Goal: Download file/media

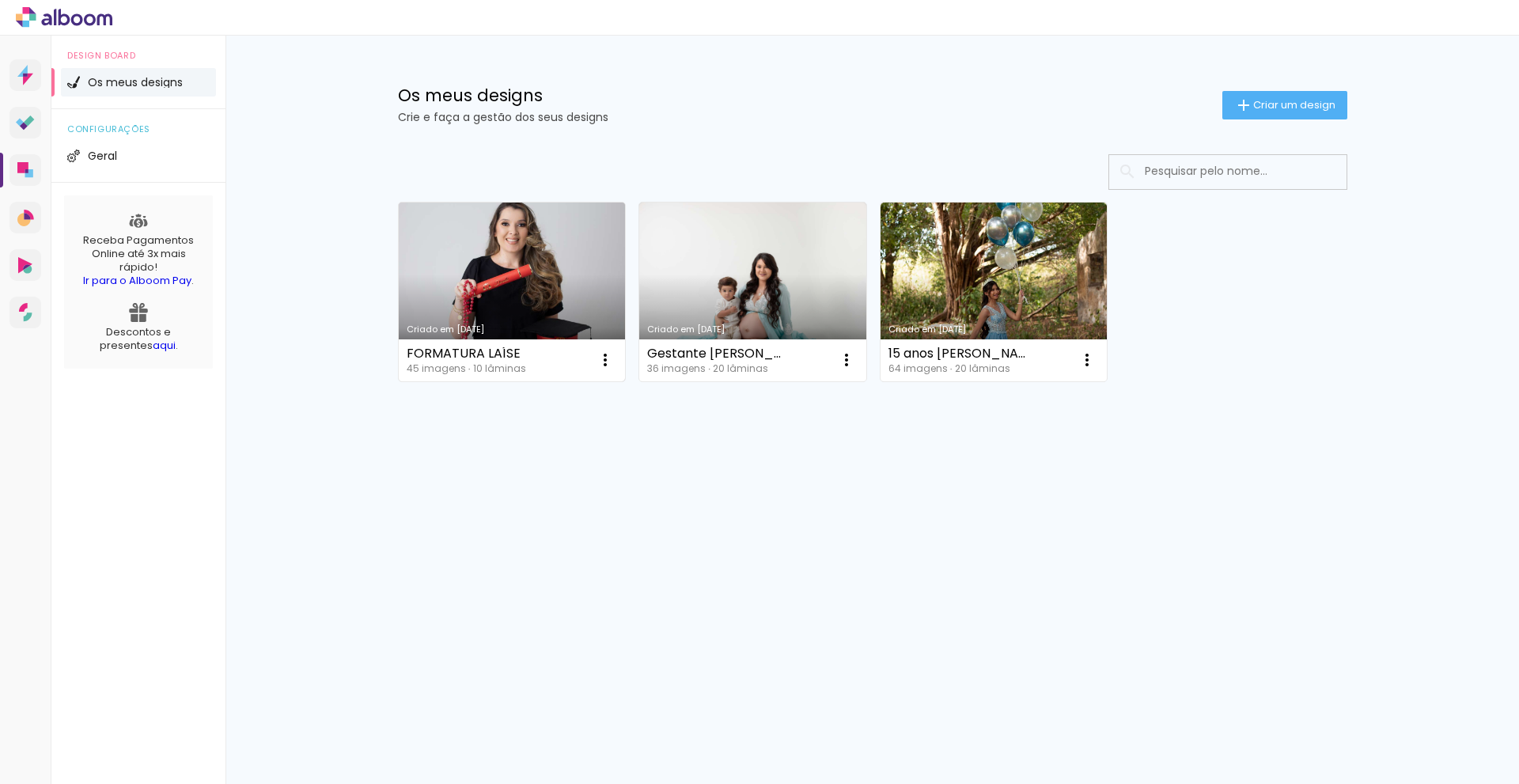
click at [516, 258] on link "Criado em [DATE]" at bounding box center [512, 292] width 227 height 178
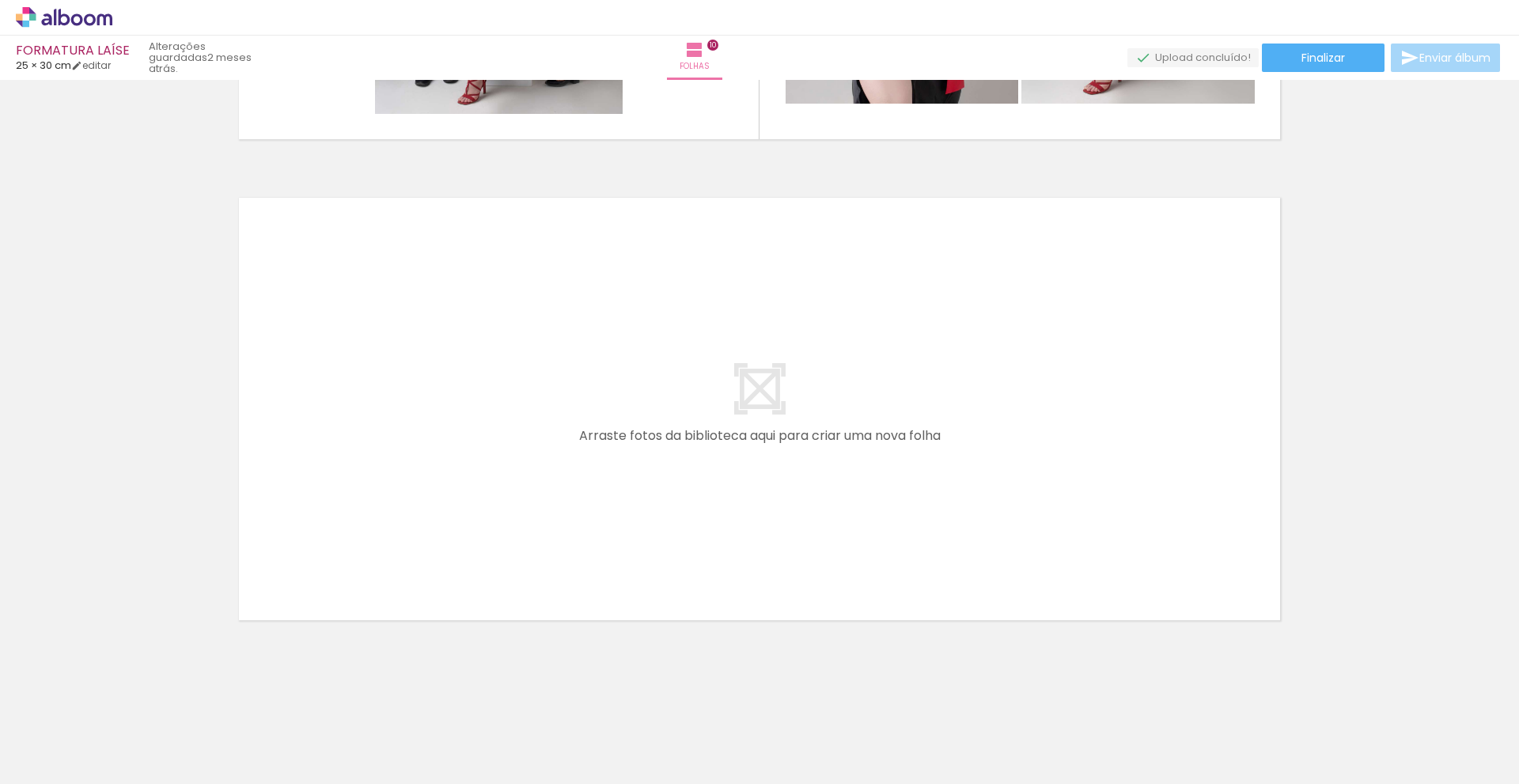
scroll to position [0, 2008]
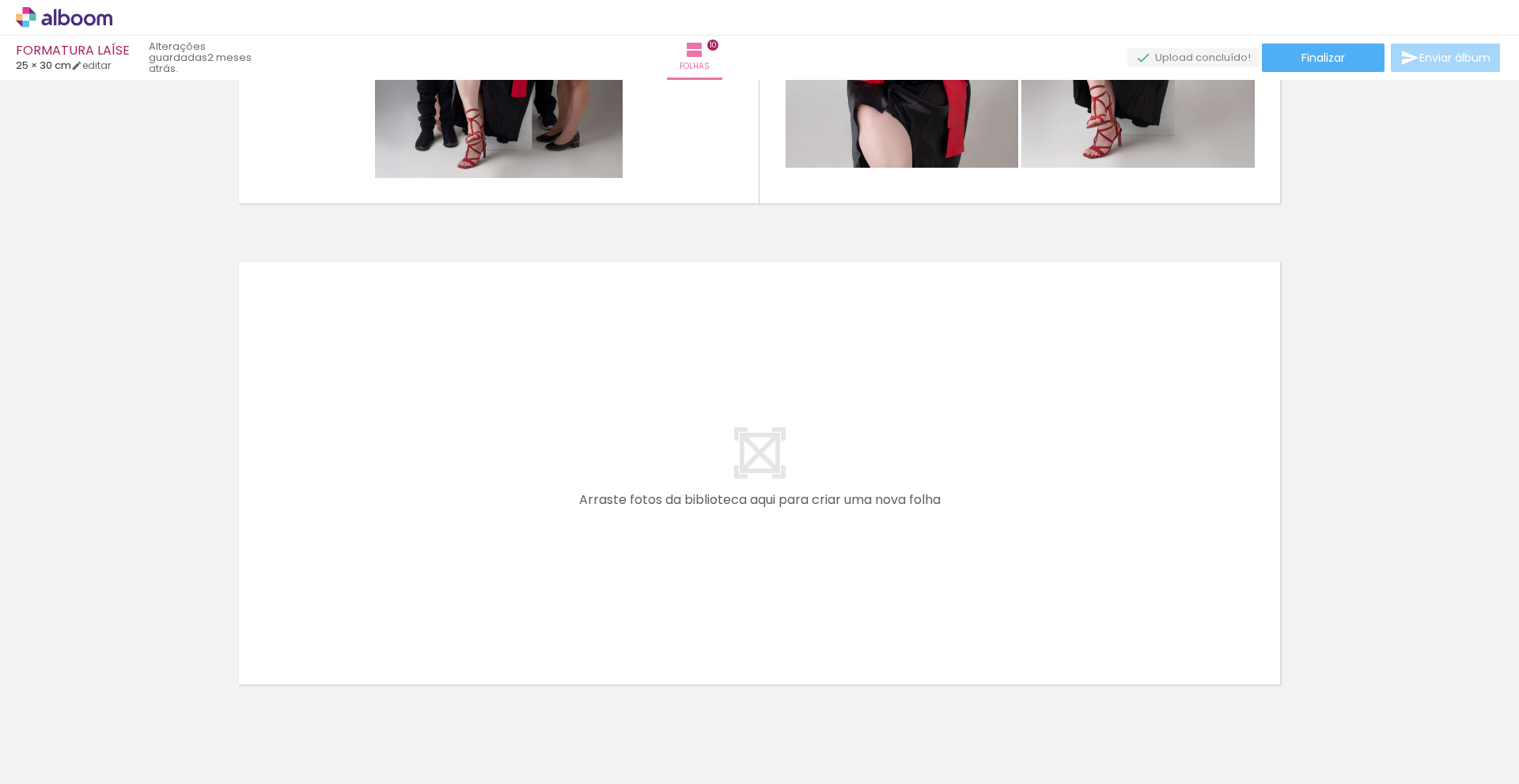
scroll to position [4747, 0]
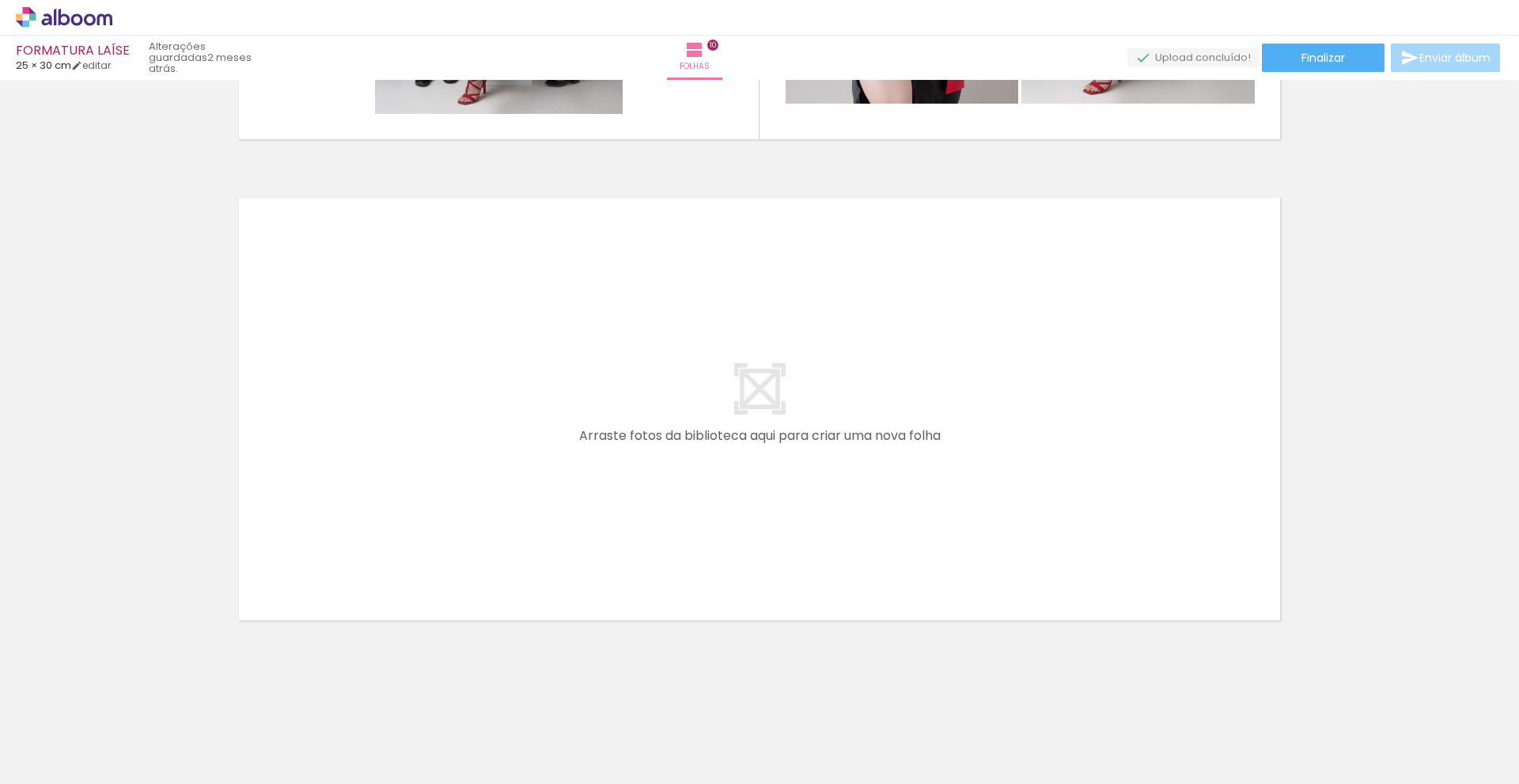
click at [287, 752] on div at bounding box center [278, 731] width 78 height 53
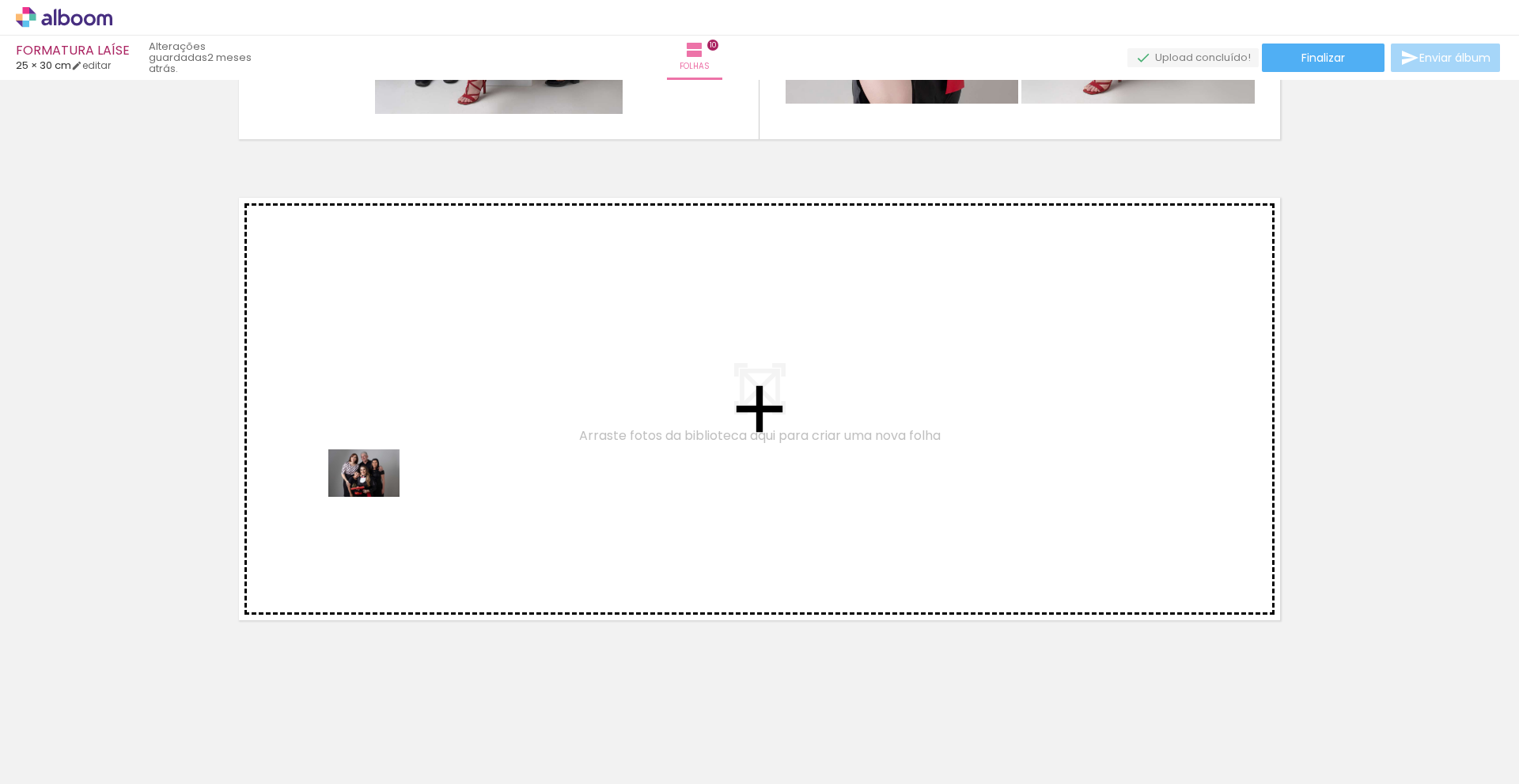
drag, startPoint x: 287, startPoint y: 752, endPoint x: 376, endPoint y: 496, distance: 271.0
click at [376, 496] on quentale-workspace at bounding box center [759, 392] width 1519 height 784
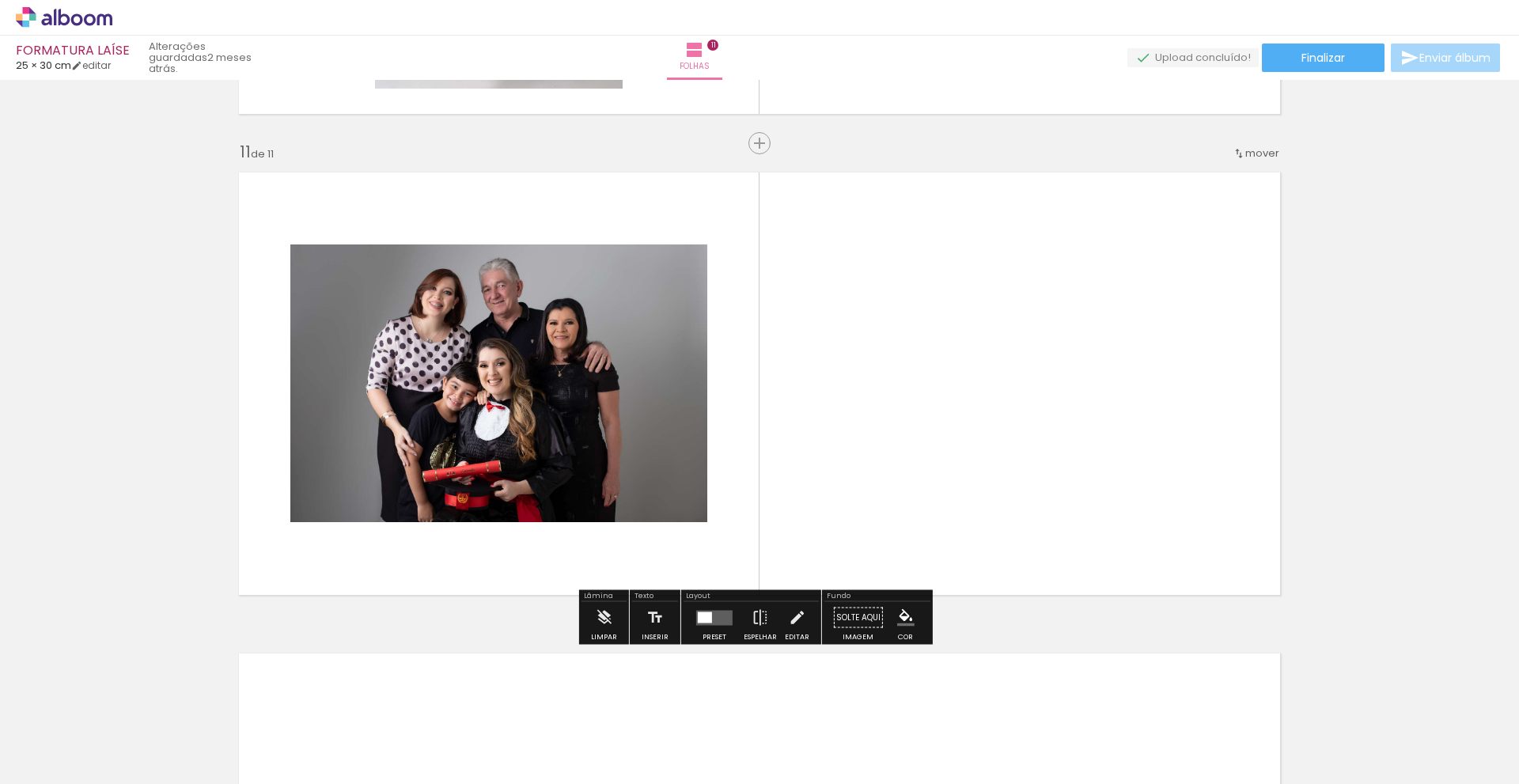
scroll to position [4773, 0]
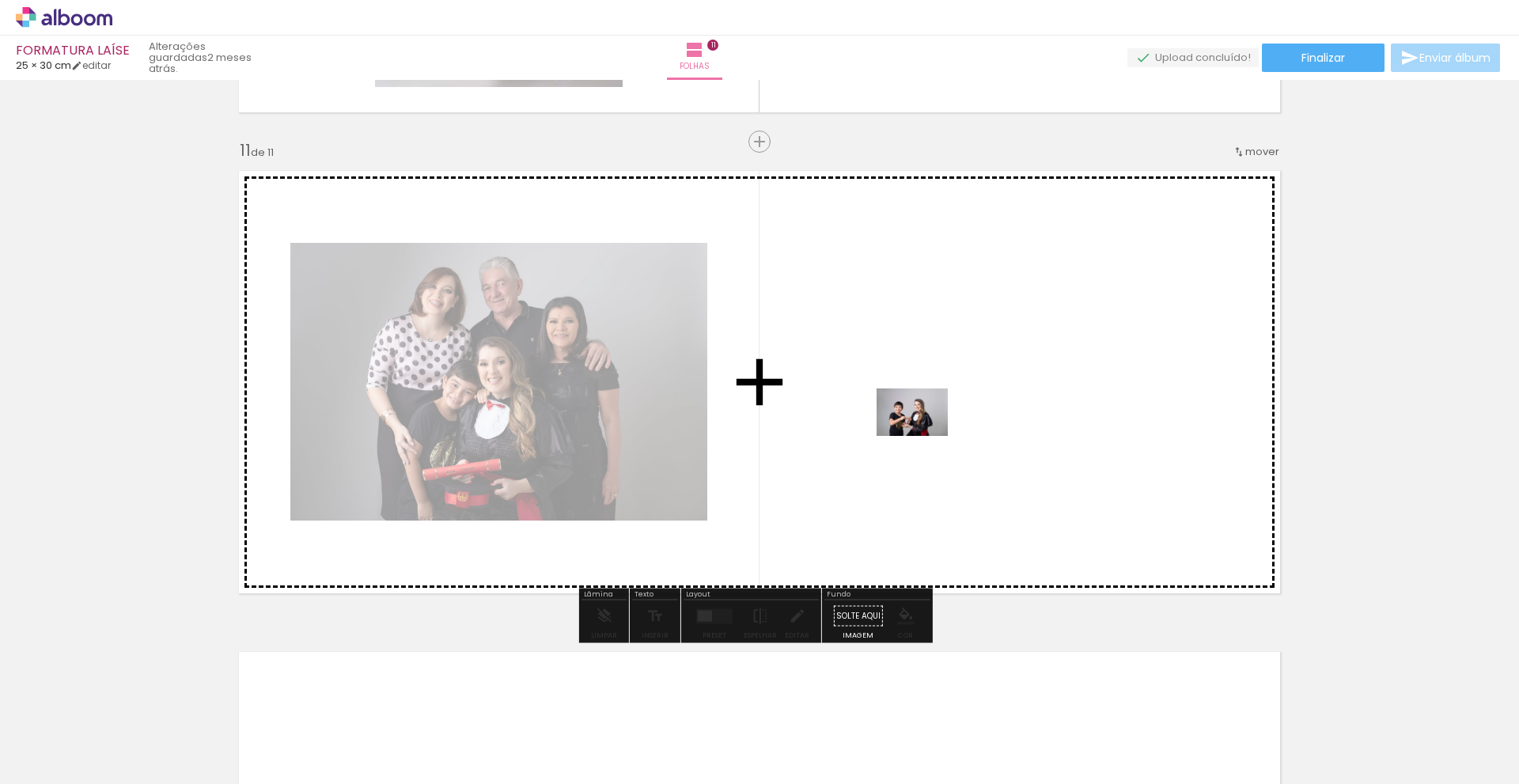
drag, startPoint x: 376, startPoint y: 747, endPoint x: 925, endPoint y: 430, distance: 633.9
click at [925, 430] on quentale-workspace at bounding box center [759, 392] width 1519 height 784
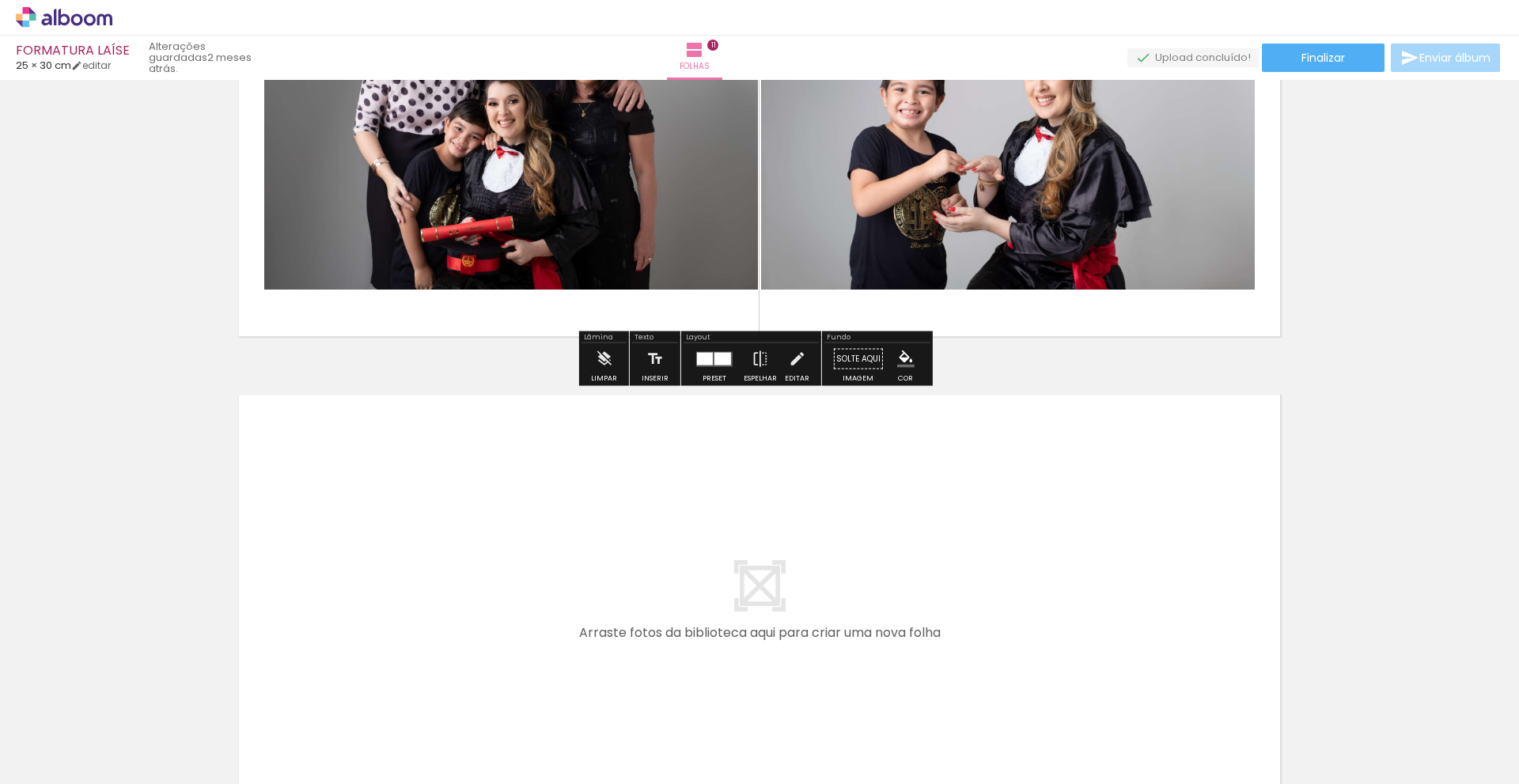
scroll to position [5037, 0]
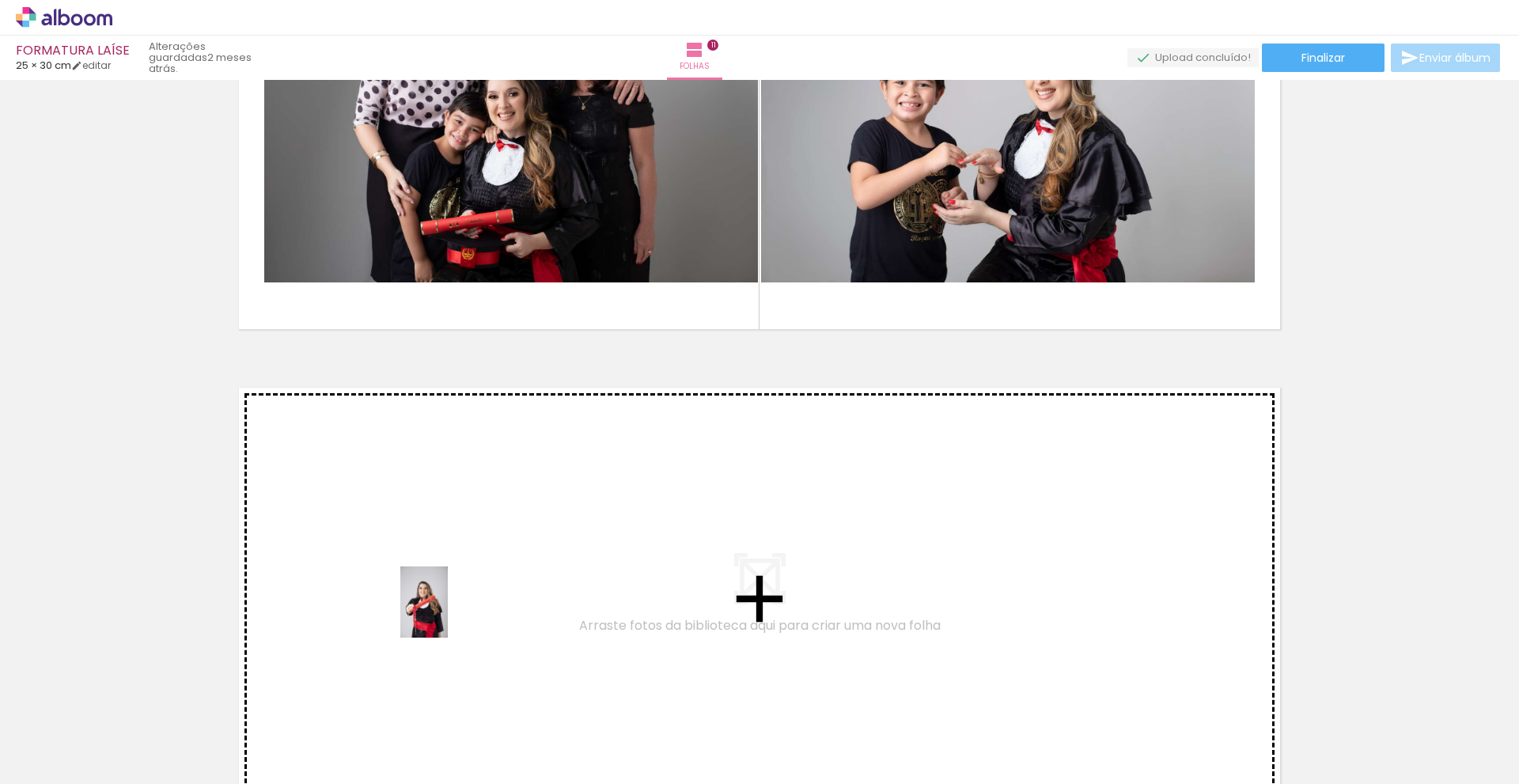
drag, startPoint x: 459, startPoint y: 751, endPoint x: 442, endPoint y: 595, distance: 156.9
click at [442, 595] on quentale-workspace at bounding box center [759, 392] width 1519 height 784
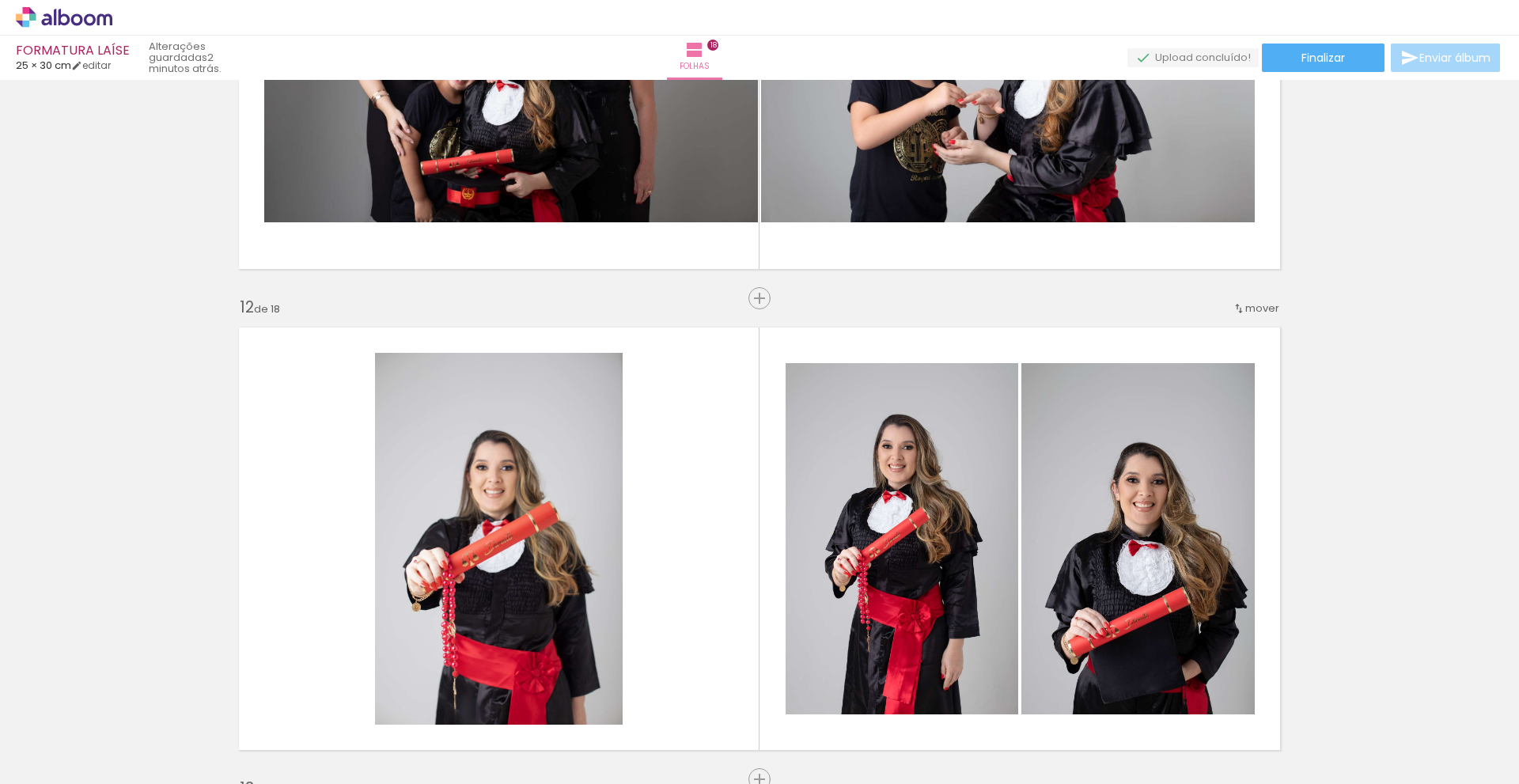
scroll to position [0, 2604]
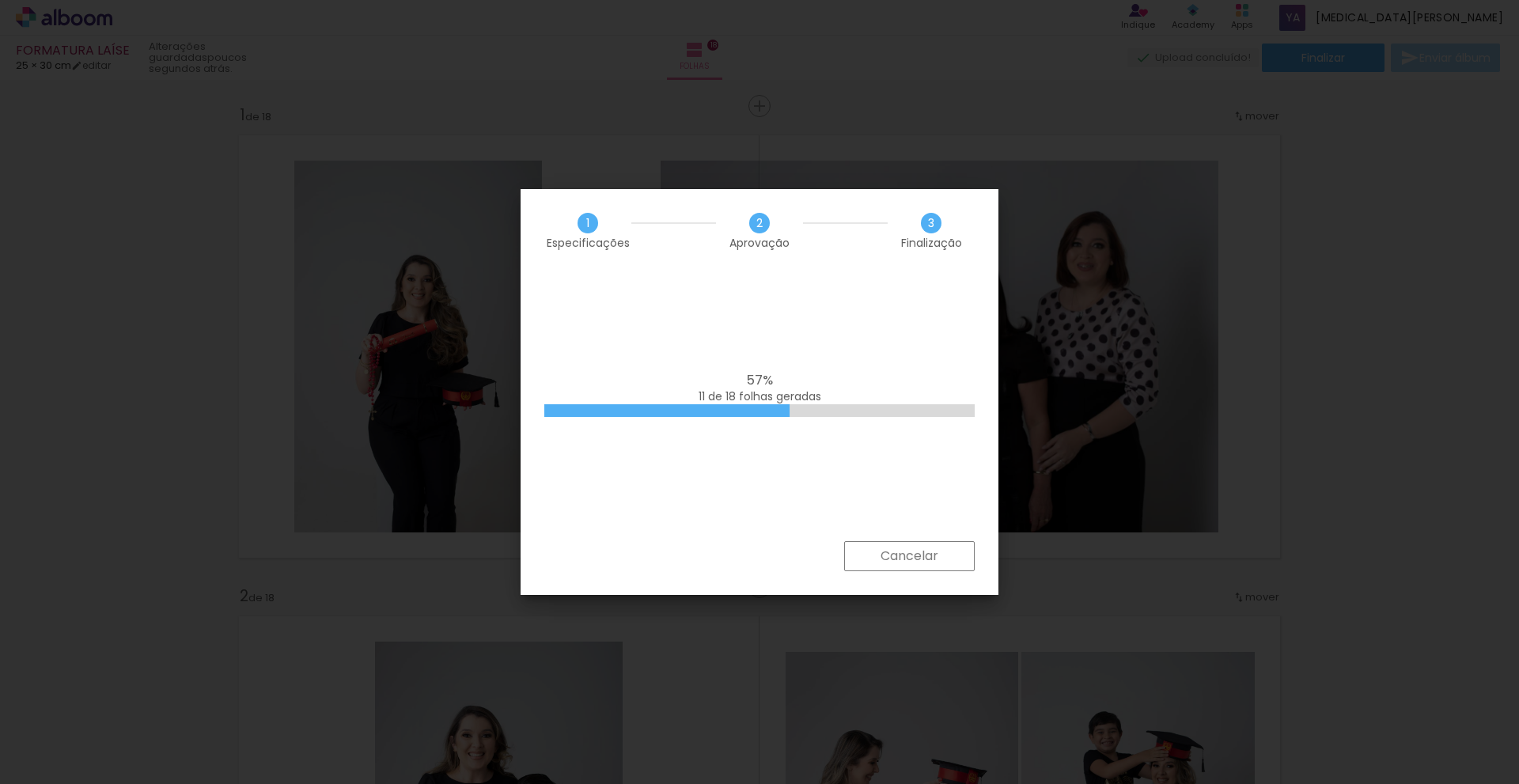
scroll to position [0, 2604]
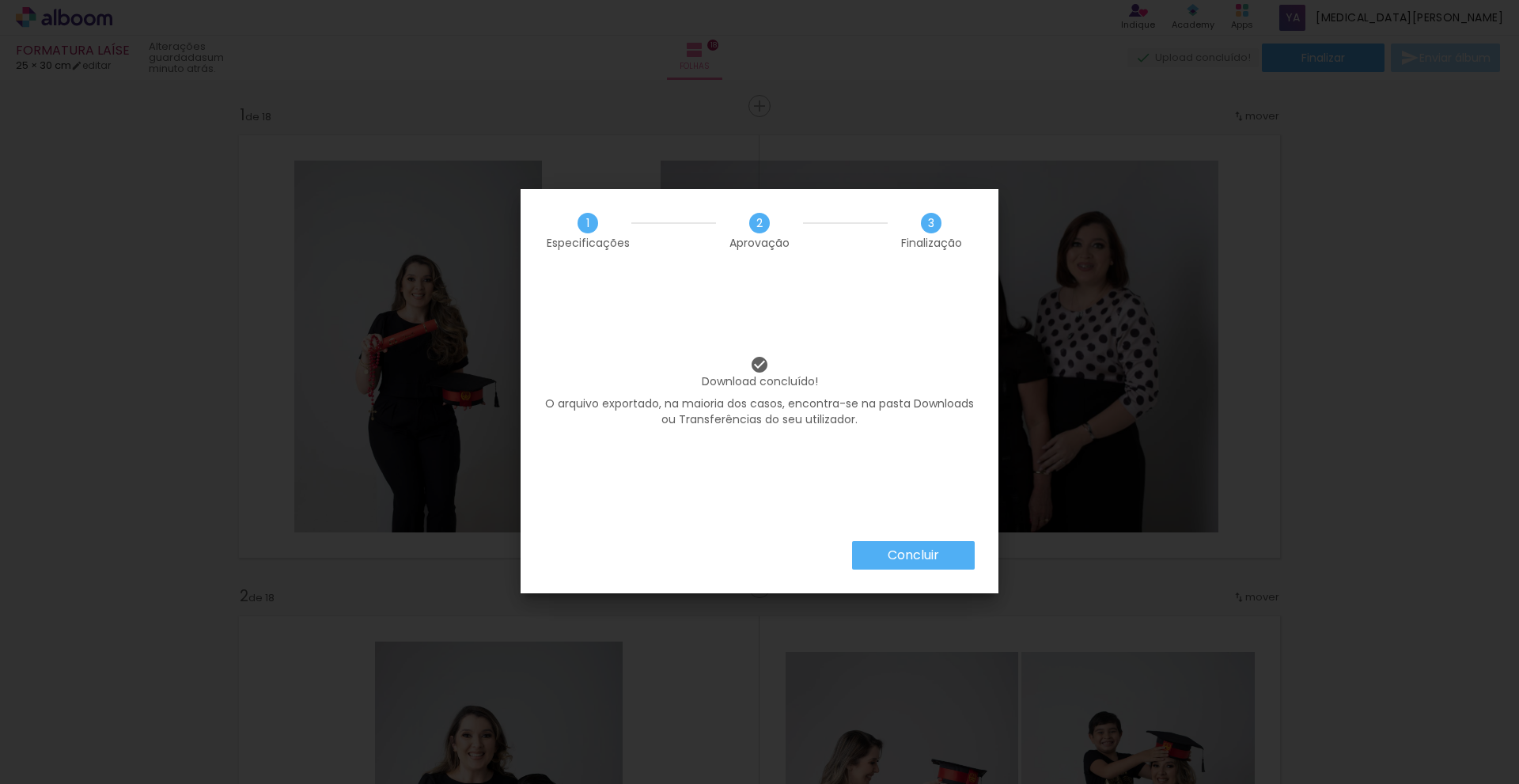
scroll to position [0, 2604]
click at [0, 0] on slot "Concluir" at bounding box center [0, 0] width 0 height 0
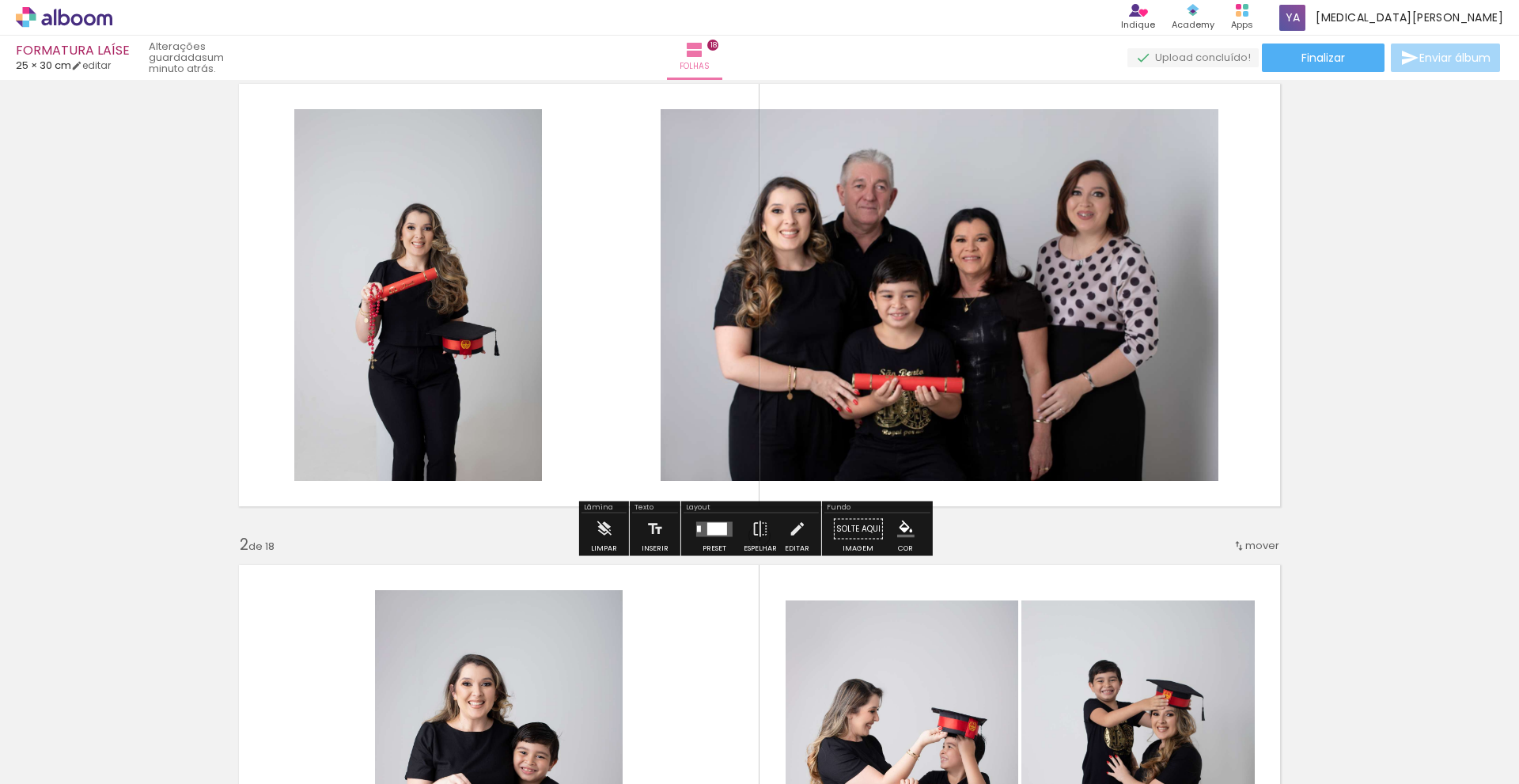
scroll to position [316, 0]
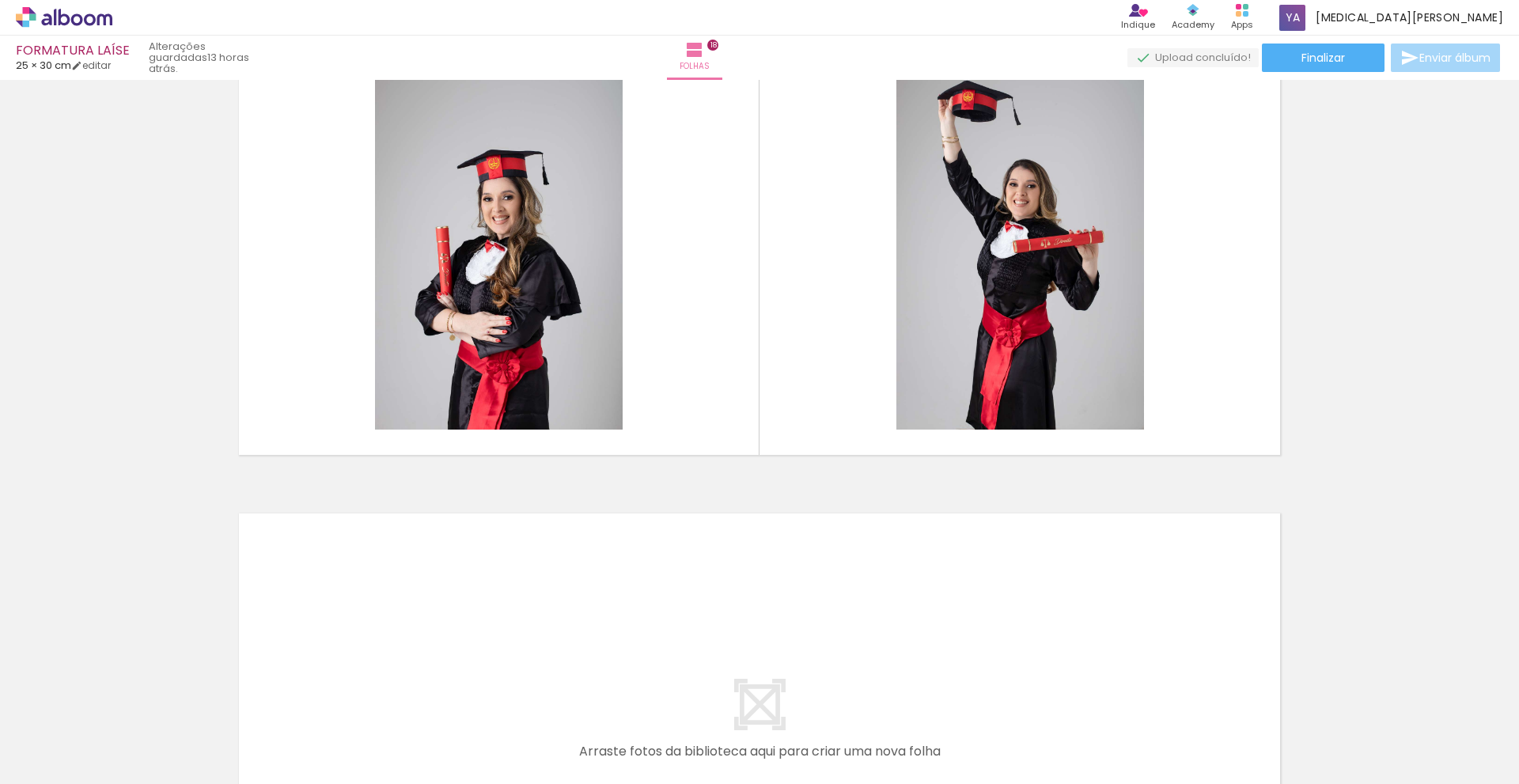
scroll to position [8595, 0]
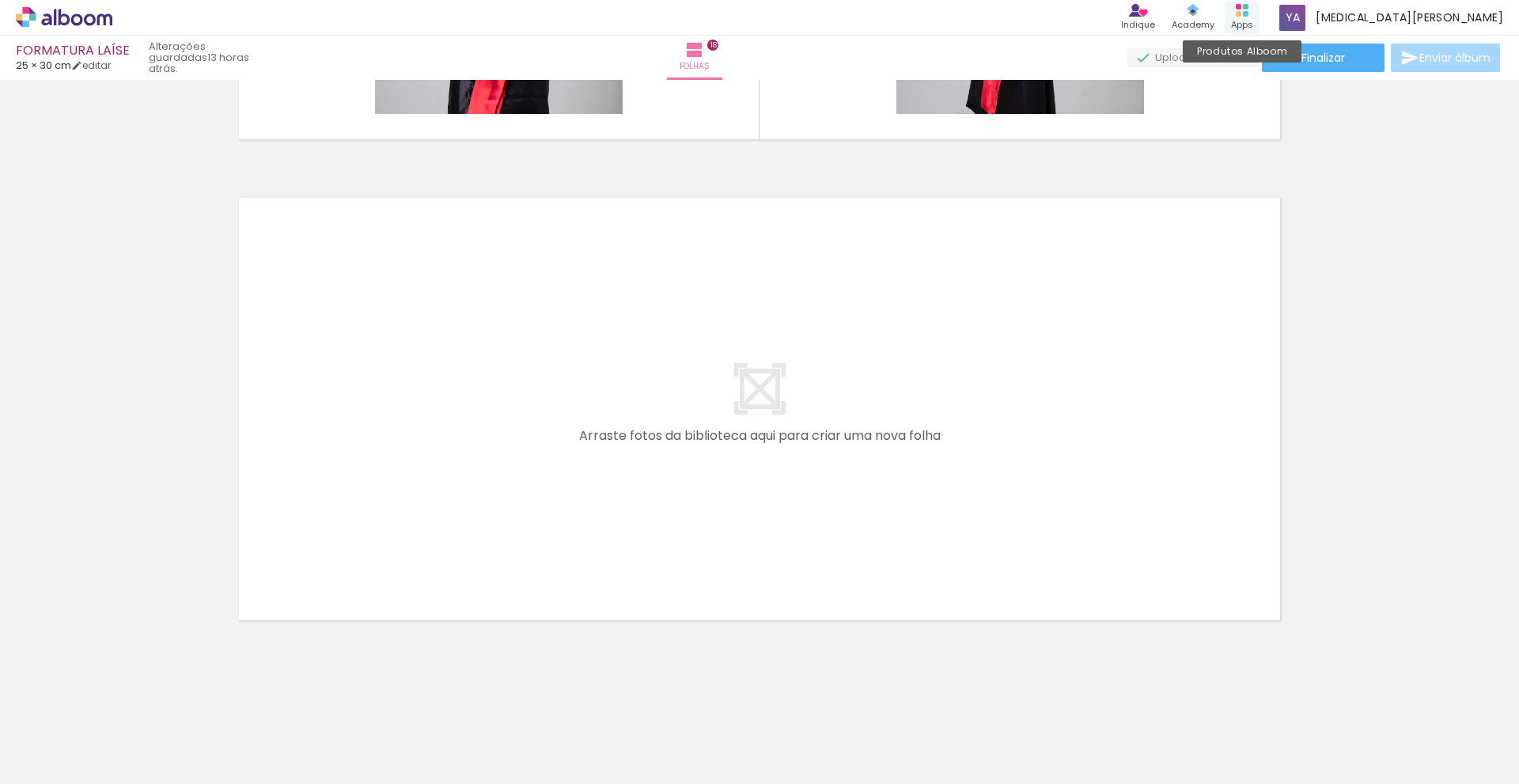
click at [1259, 17] on div "Produtos Alboom Apps" at bounding box center [1243, 18] width 35 height 32
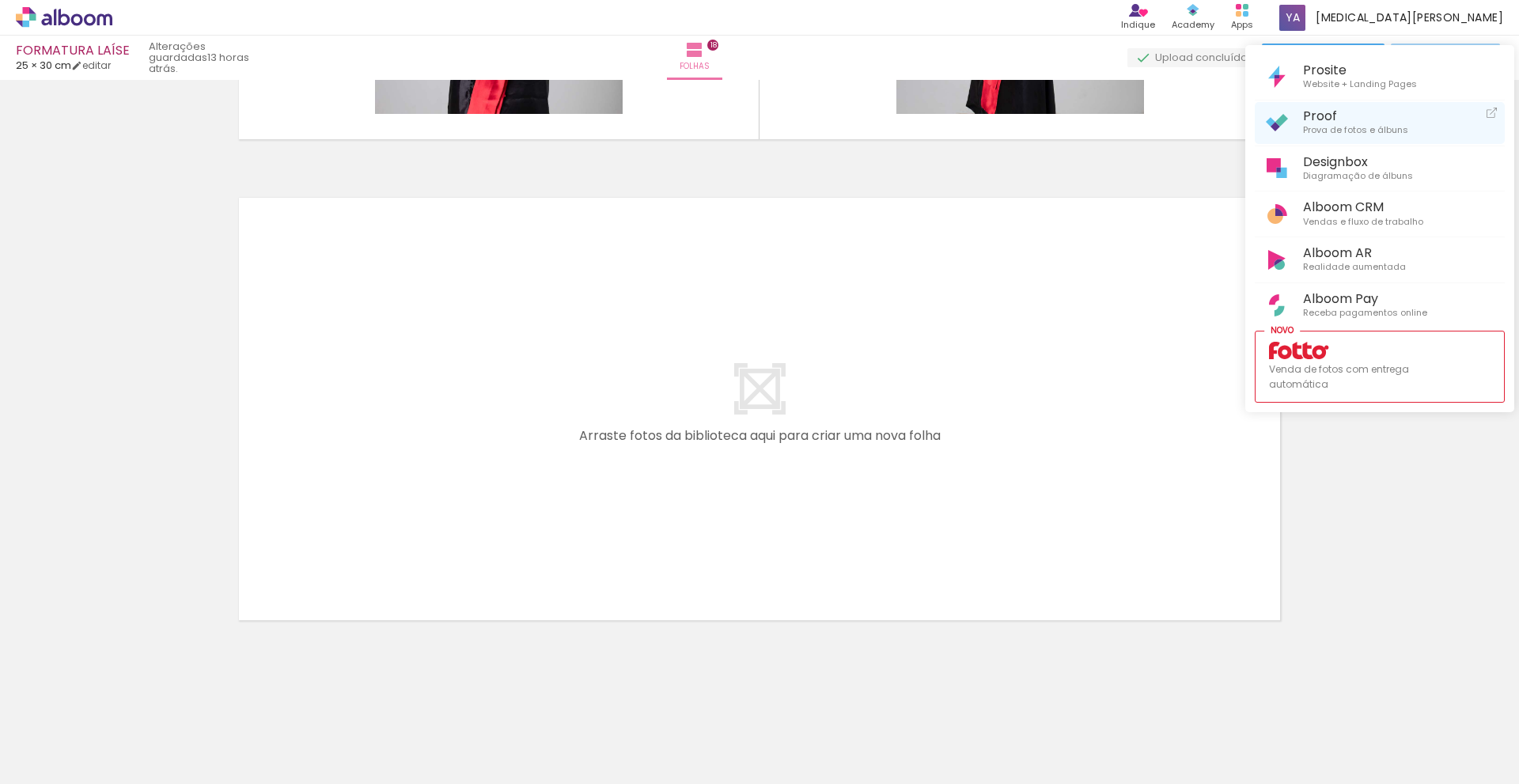
click at [1343, 117] on span "Proof" at bounding box center [1356, 115] width 105 height 15
